Goal: Find specific page/section: Find specific page/section

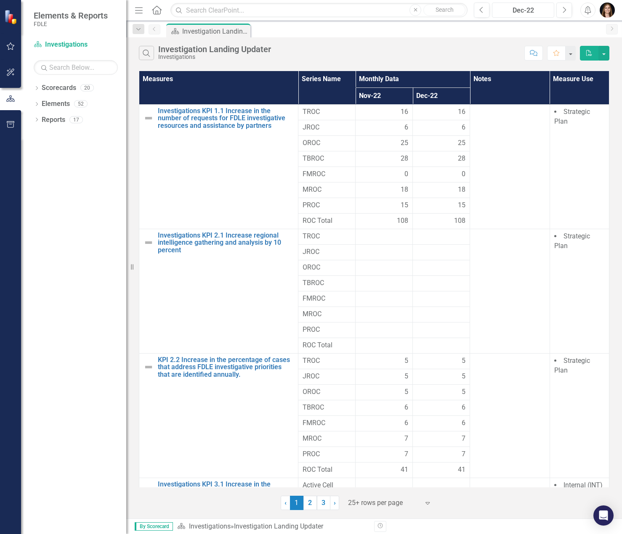
click at [540, 11] on div "Dec-22" at bounding box center [523, 10] width 56 height 10
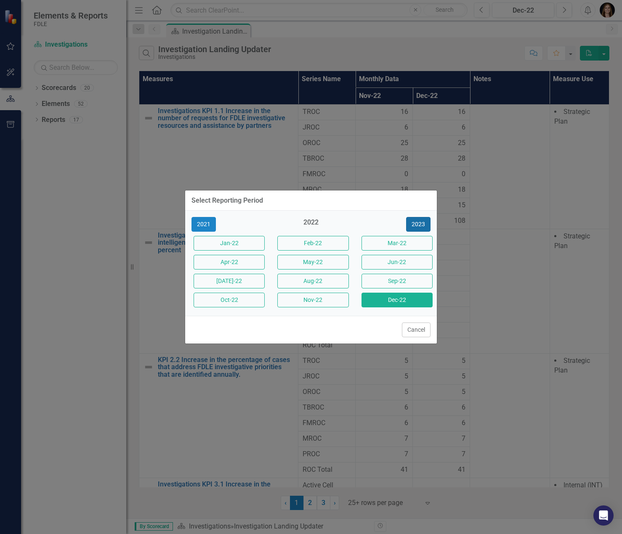
click at [417, 224] on button "2023" at bounding box center [418, 224] width 24 height 15
click at [233, 283] on button "[DATE]-24" at bounding box center [228, 281] width 71 height 15
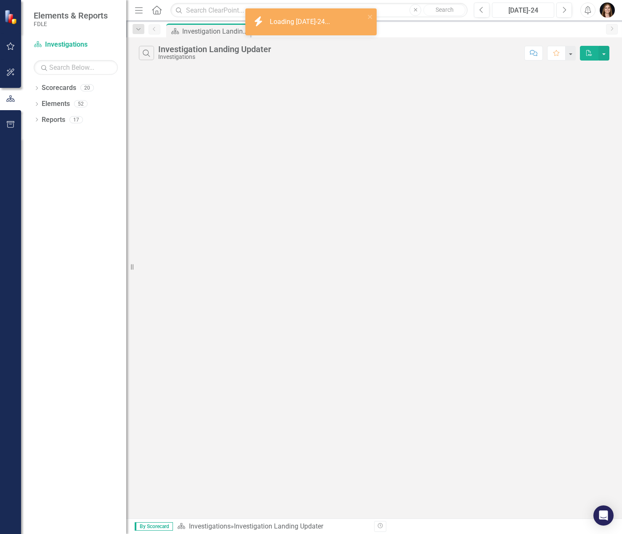
click at [547, 10] on div "[DATE]-24" at bounding box center [523, 10] width 56 height 10
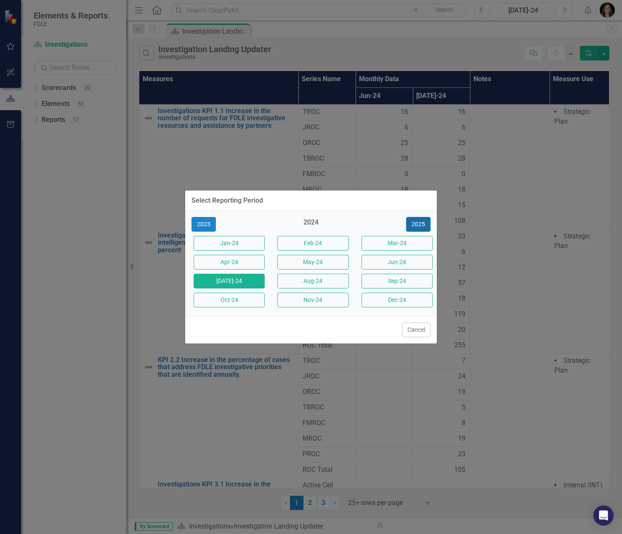
click at [416, 227] on button "2025" at bounding box center [418, 224] width 24 height 15
click at [208, 284] on button "[DATE]-25" at bounding box center [228, 281] width 71 height 15
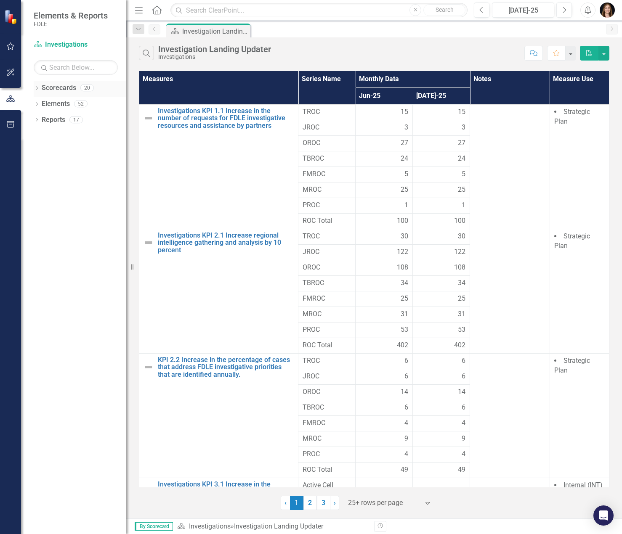
click at [38, 91] on icon "Dropdown" at bounding box center [37, 89] width 6 height 5
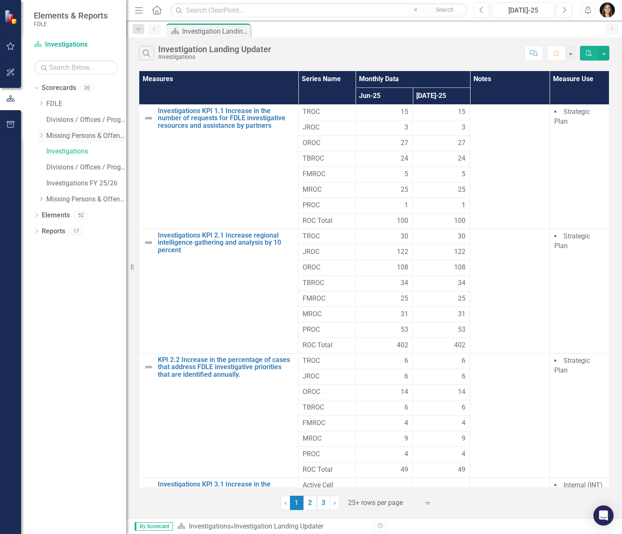
click at [41, 137] on icon at bounding box center [41, 135] width 2 height 4
click at [58, 152] on link "EIS" at bounding box center [90, 152] width 71 height 10
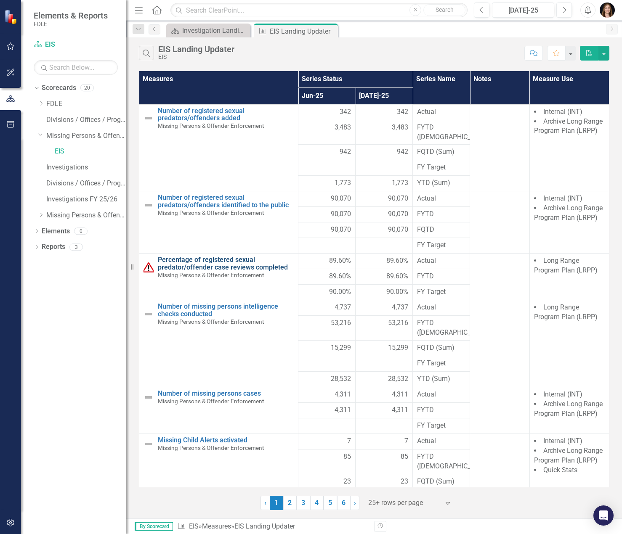
click at [245, 257] on link "Percentage of registered sexual predator/offender case reviews completed" at bounding box center [226, 263] width 136 height 15
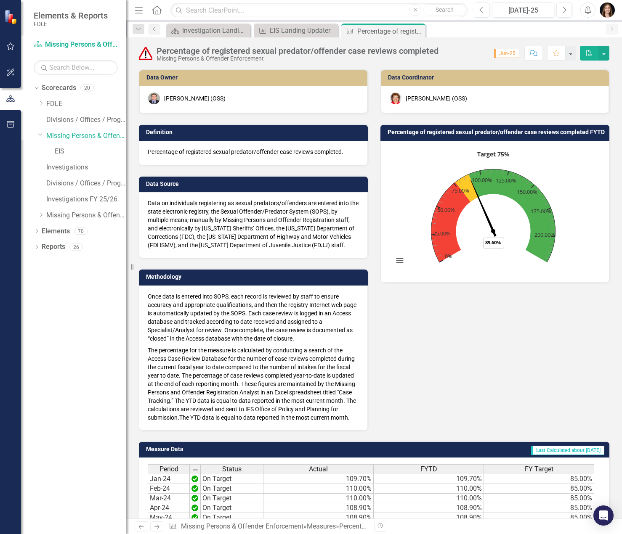
click at [508, 54] on span "Jun-25" at bounding box center [506, 53] width 25 height 9
click at [43, 217] on icon "Dropdown" at bounding box center [41, 214] width 6 height 5
click at [56, 233] on link "EIS FY 25/26" at bounding box center [90, 232] width 71 height 10
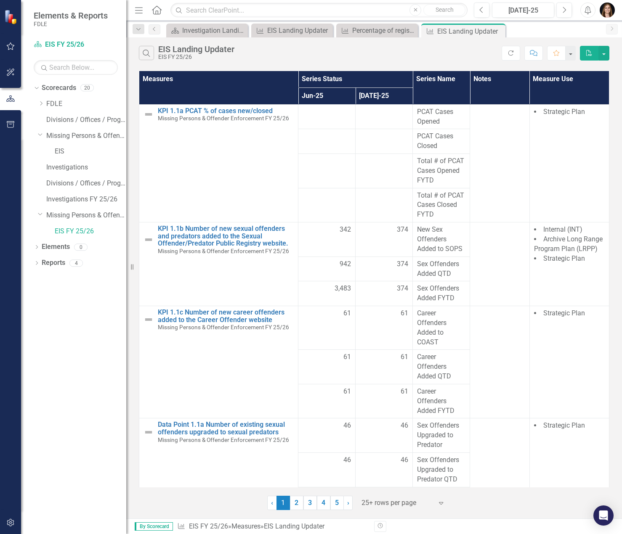
click at [371, 52] on div "Search EIS Landing Updater EIS FY 25/26" at bounding box center [320, 53] width 363 height 14
click at [483, 11] on icon "Previous" at bounding box center [481, 10] width 5 height 8
click at [485, 11] on button "Previous" at bounding box center [482, 10] width 16 height 15
click at [560, 11] on button "Next" at bounding box center [564, 10] width 16 height 15
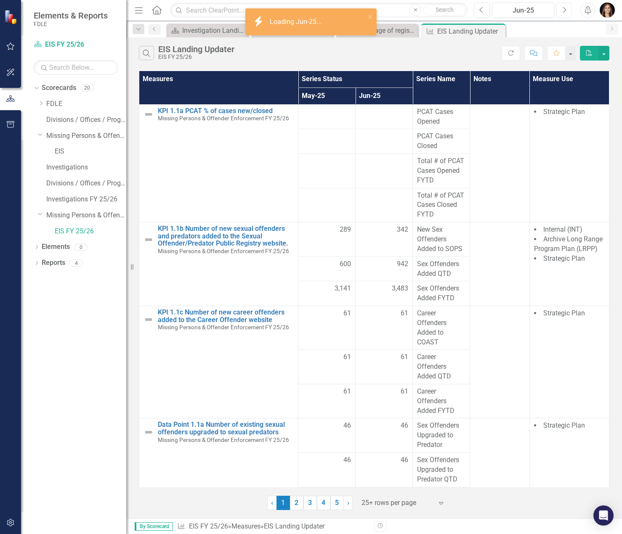
click at [560, 11] on button "Next" at bounding box center [564, 10] width 16 height 15
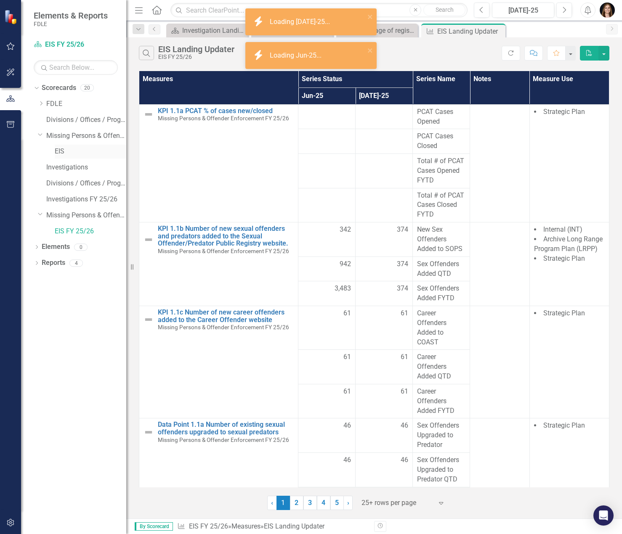
click at [69, 153] on link "EIS" at bounding box center [90, 152] width 71 height 10
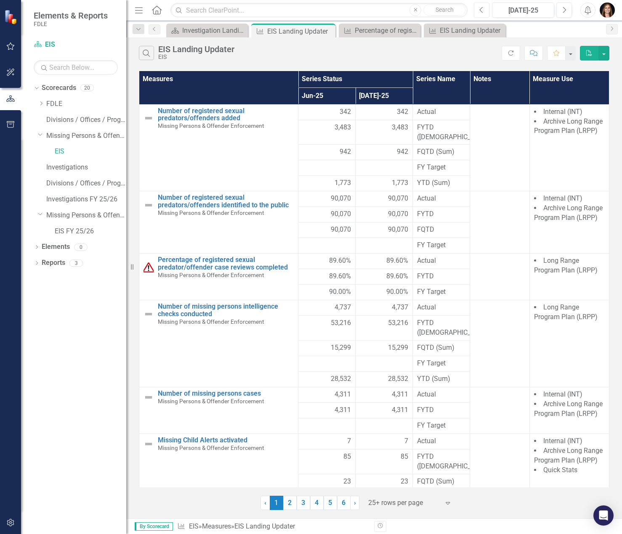
click at [485, 12] on button "Previous" at bounding box center [482, 10] width 16 height 15
click at [563, 15] on button "Next" at bounding box center [564, 10] width 16 height 15
click at [477, 13] on button "Previous" at bounding box center [482, 10] width 16 height 15
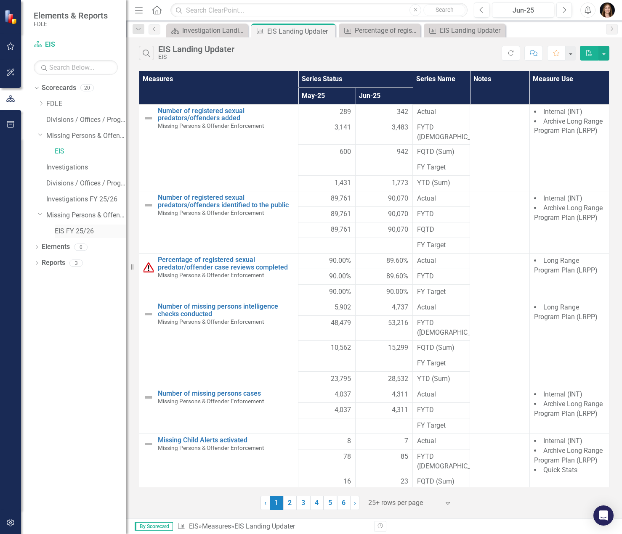
click at [56, 231] on link "EIS FY 25/26" at bounding box center [90, 232] width 71 height 10
